Goal: Task Accomplishment & Management: Use online tool/utility

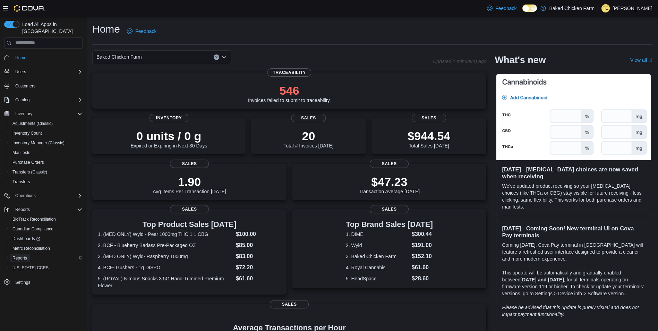
click at [23, 255] on span "Reports" at bounding box center [19, 258] width 15 height 6
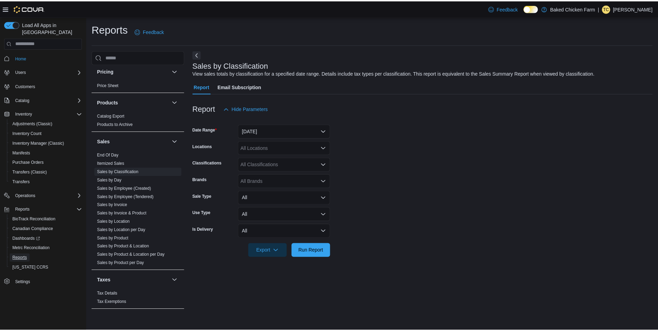
scroll to position [451, 0]
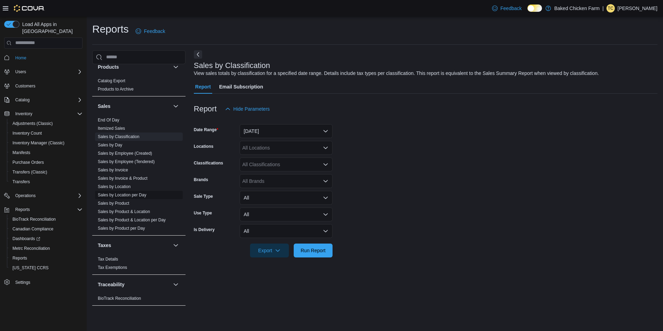
click at [118, 196] on link "Sales by Location per Day" at bounding box center [122, 194] width 49 height 5
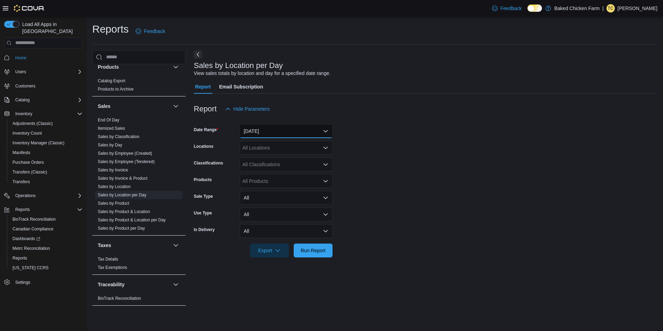
click at [325, 129] on button "[DATE]" at bounding box center [286, 131] width 93 height 14
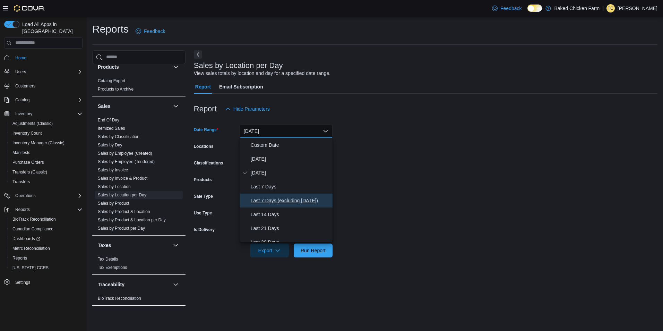
click at [297, 201] on span "Last 7 Days (excluding [DATE])" at bounding box center [290, 200] width 79 height 8
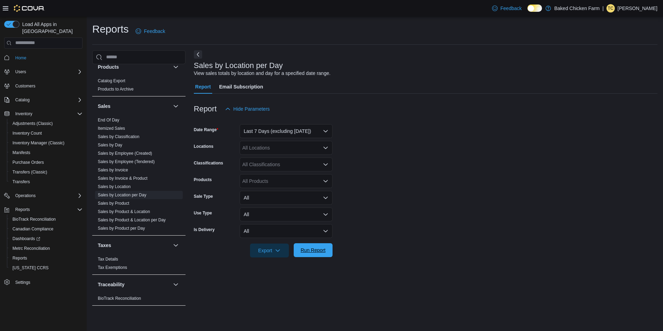
click at [318, 252] on span "Run Report" at bounding box center [313, 250] width 25 height 7
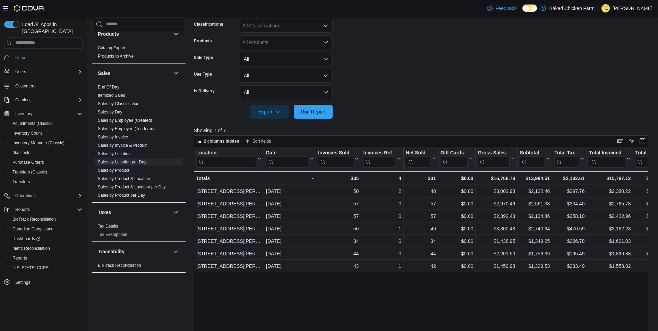
scroll to position [450, 0]
